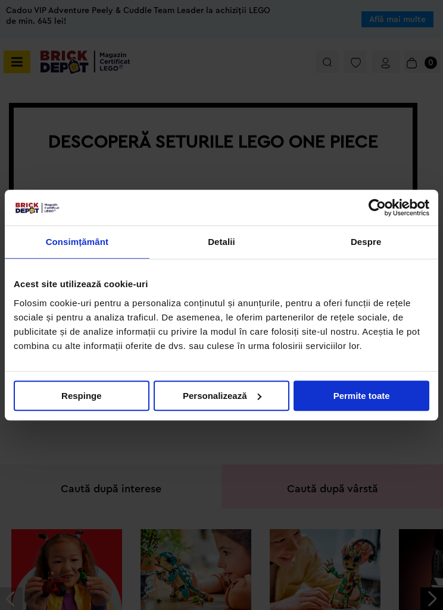
click at [383, 398] on button "Permite toate" at bounding box center [361, 396] width 136 height 30
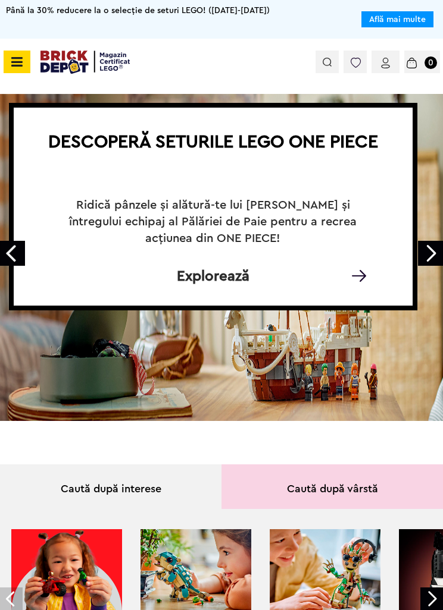
click at [432, 255] on link "Next" at bounding box center [430, 253] width 25 height 25
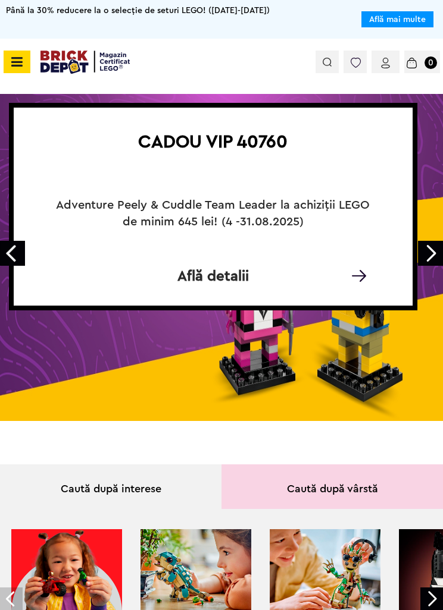
click at [433, 256] on link "Next" at bounding box center [430, 253] width 25 height 25
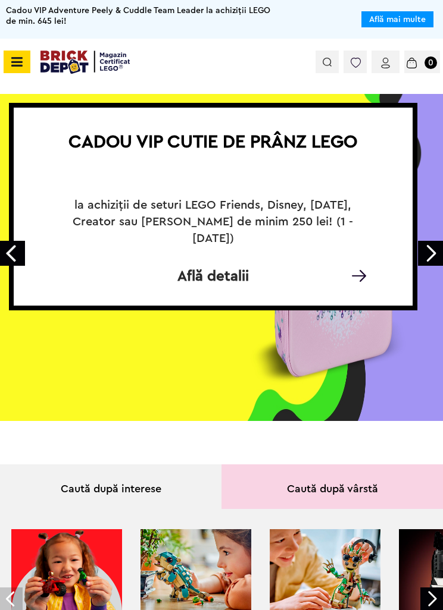
click at [432, 257] on link "Next" at bounding box center [430, 253] width 25 height 25
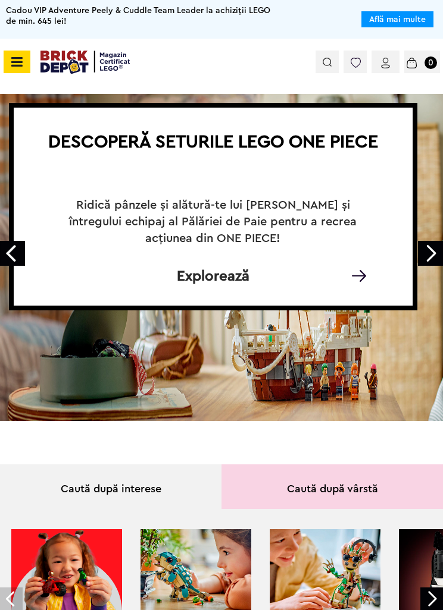
click at [24, 64] on span at bounding box center [17, 62] width 27 height 23
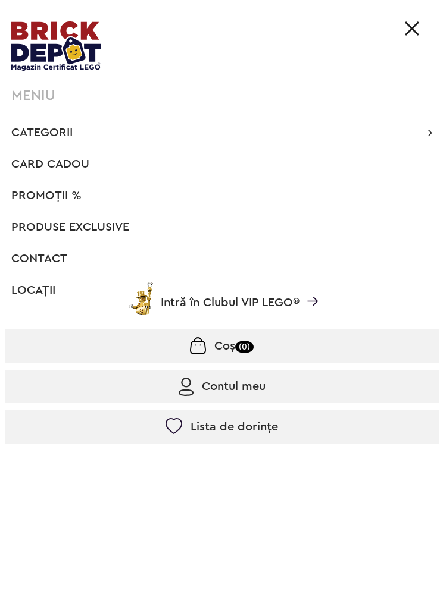
click at [27, 129] on span "Categorii" at bounding box center [41, 133] width 61 height 12
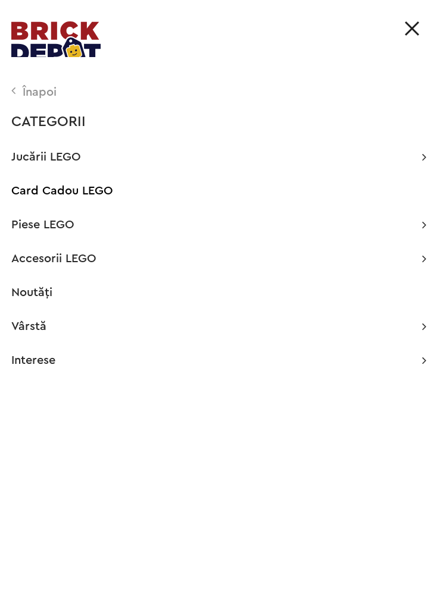
click at [413, 161] on p "Jucării LEGO" at bounding box center [218, 157] width 415 height 12
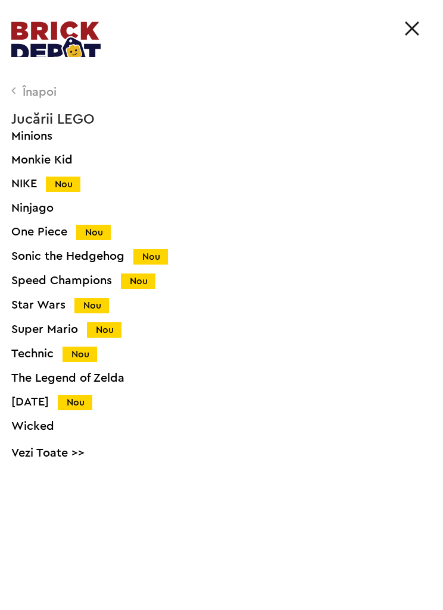
scroll to position [690, 0]
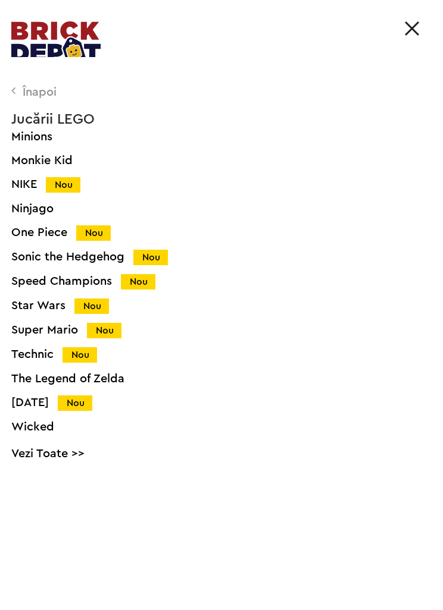
click at [99, 279] on div "Speed Champions Nou" at bounding box center [232, 281] width 443 height 12
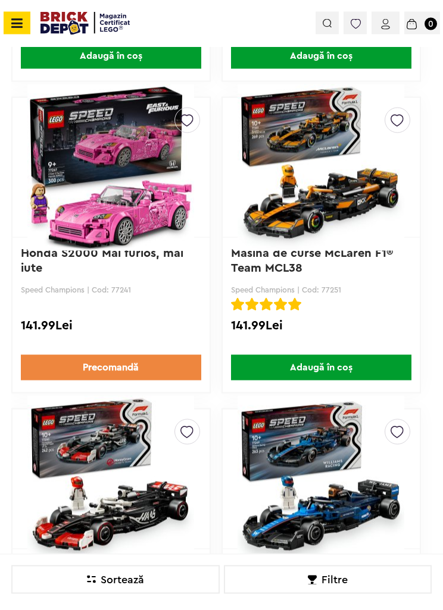
scroll to position [981, 0]
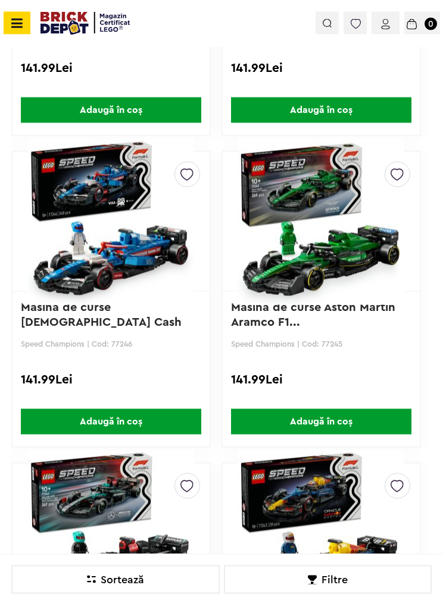
click at [29, 26] on span at bounding box center [17, 23] width 27 height 23
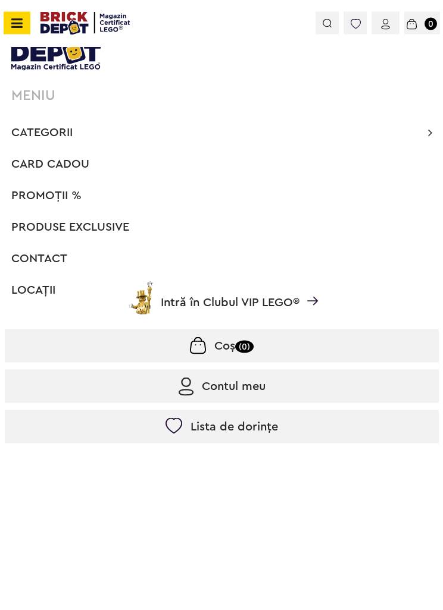
scroll to position [1764, 0]
click at [71, 124] on li "Categorii Înapoi CATEGORII Jucării LEGO Card Cadou LEGO Animal Crossing Nou Arc…" at bounding box center [222, 133] width 434 height 24
click at [69, 137] on span "Categorii" at bounding box center [41, 133] width 61 height 12
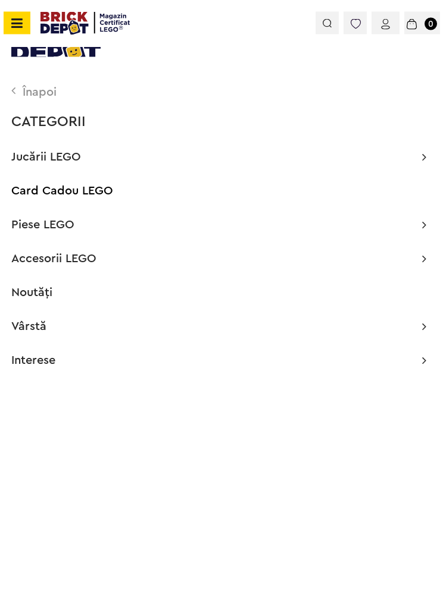
scroll to position [1291, 0]
click at [248, 151] on p "Jucării LEGO" at bounding box center [218, 157] width 415 height 12
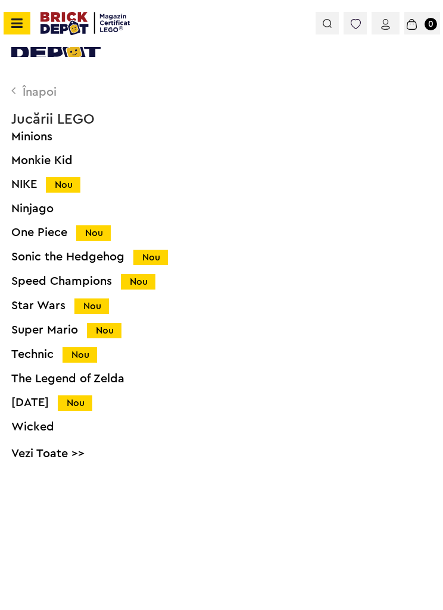
scroll to position [690, 0]
